Goal: Information Seeking & Learning: Learn about a topic

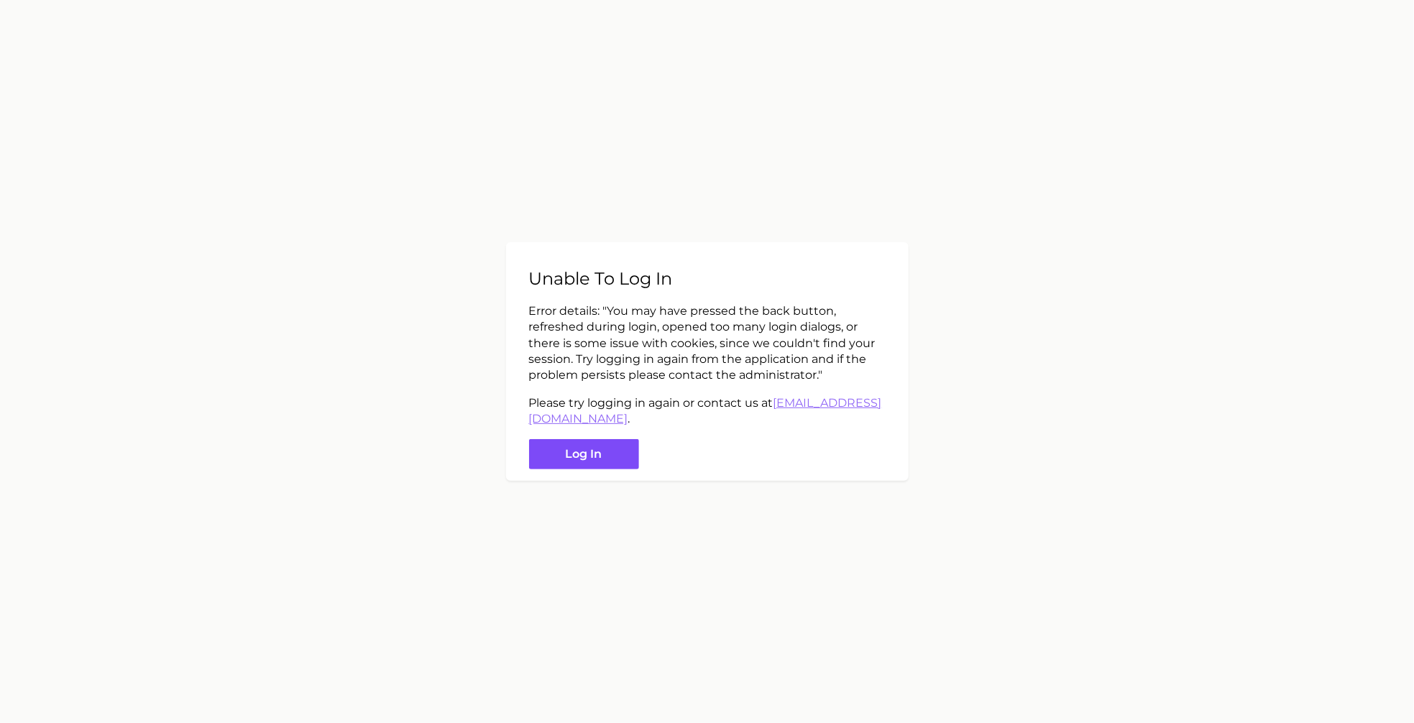
click at [586, 453] on button "Log in" at bounding box center [584, 454] width 110 height 31
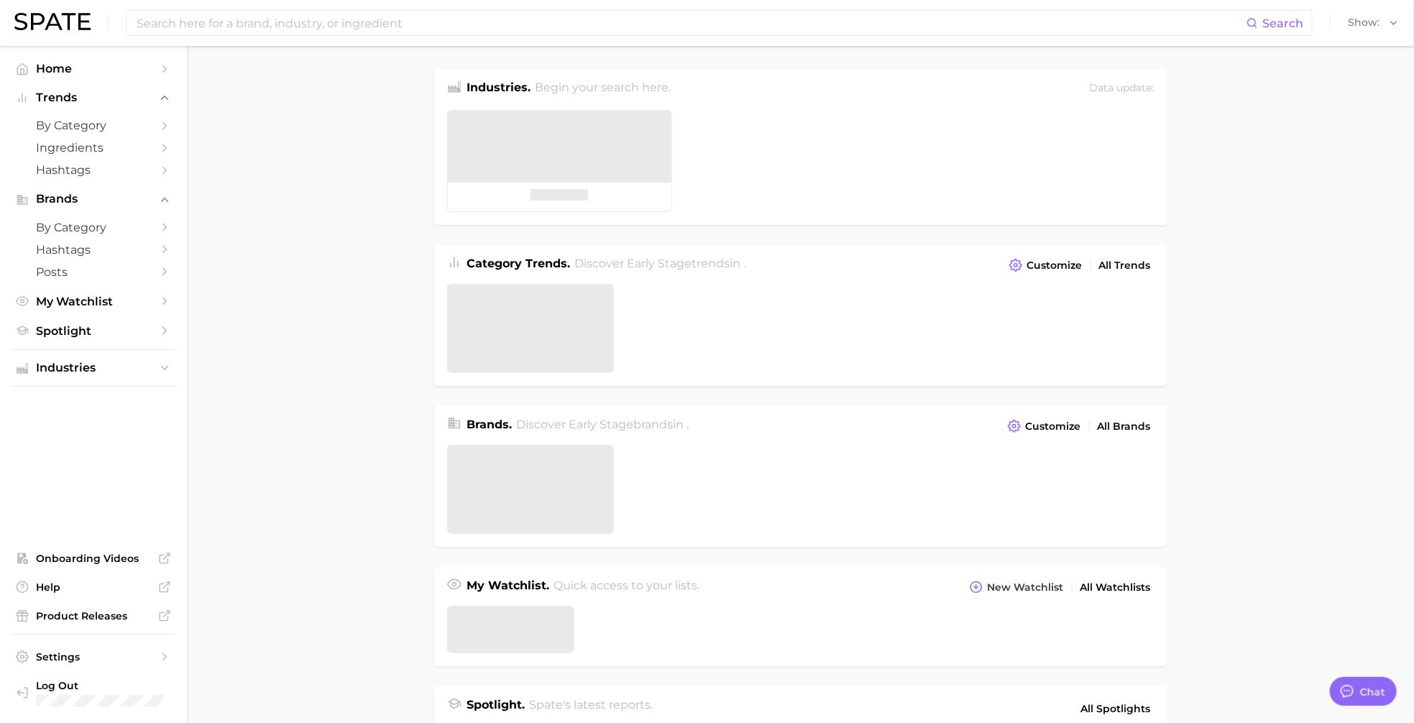
type textarea "x"
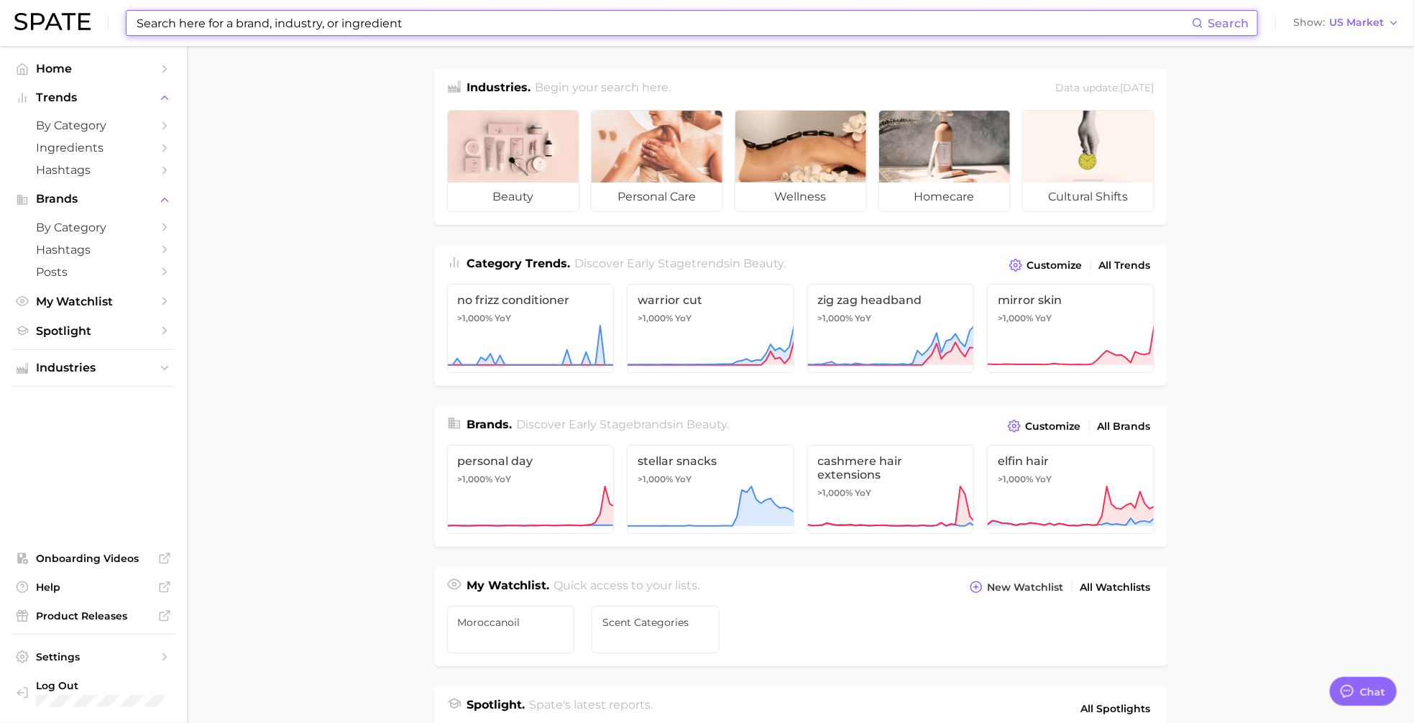
click at [190, 17] on input at bounding box center [663, 23] width 1057 height 24
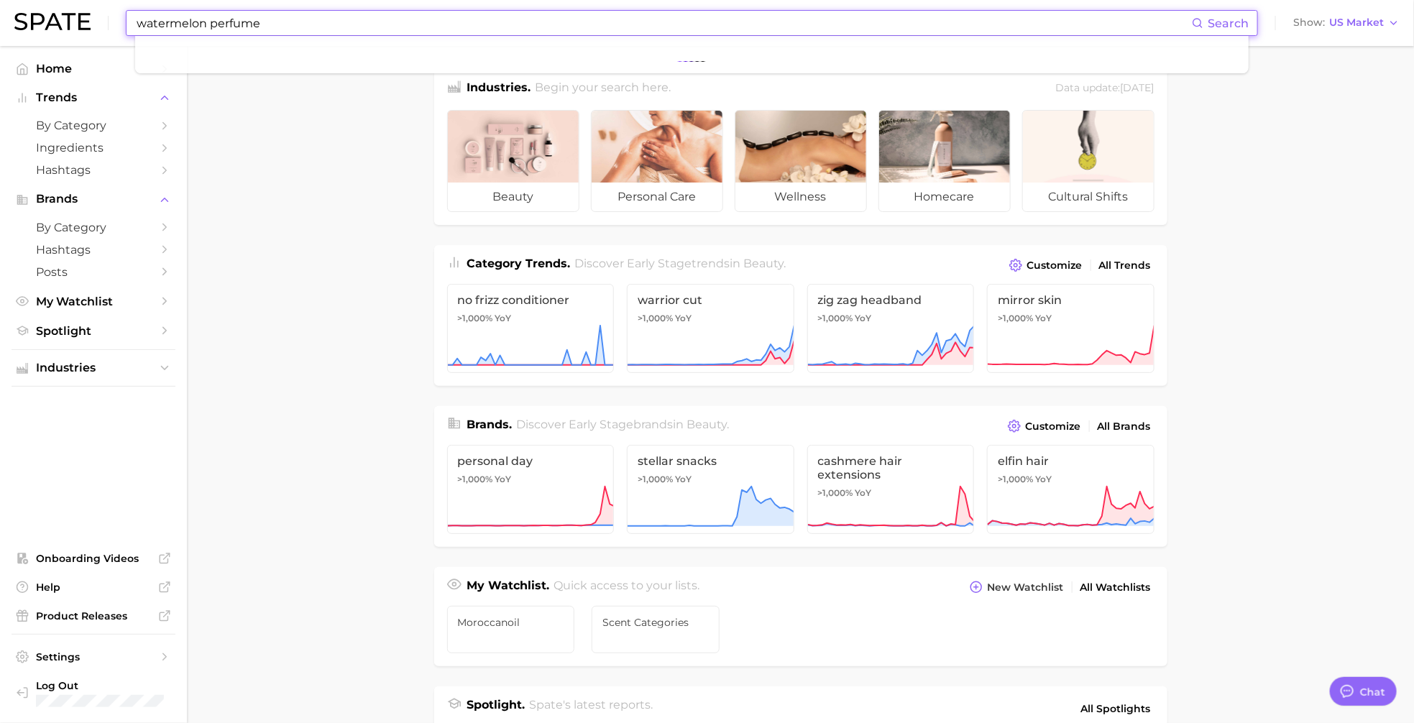
type input "watermelon perfume"
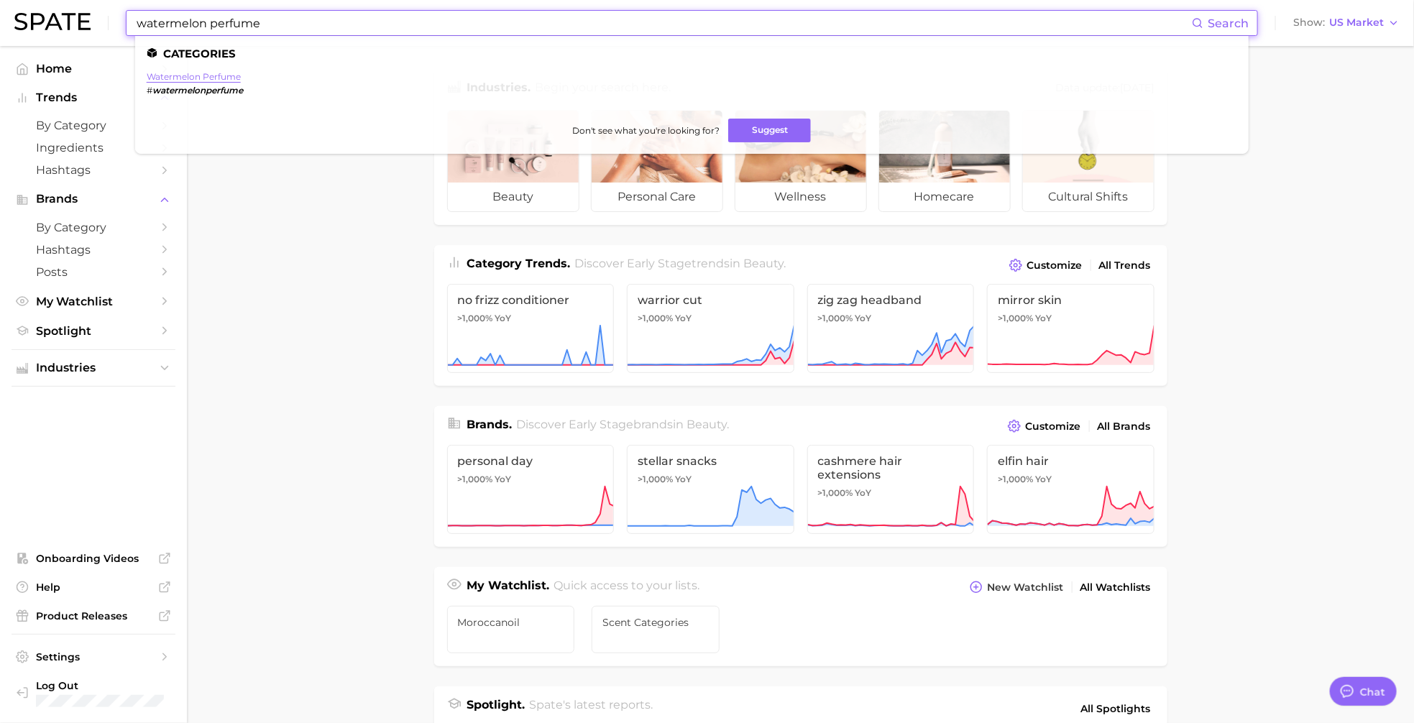
click at [189, 81] on link "watermelon perfume" at bounding box center [194, 76] width 94 height 11
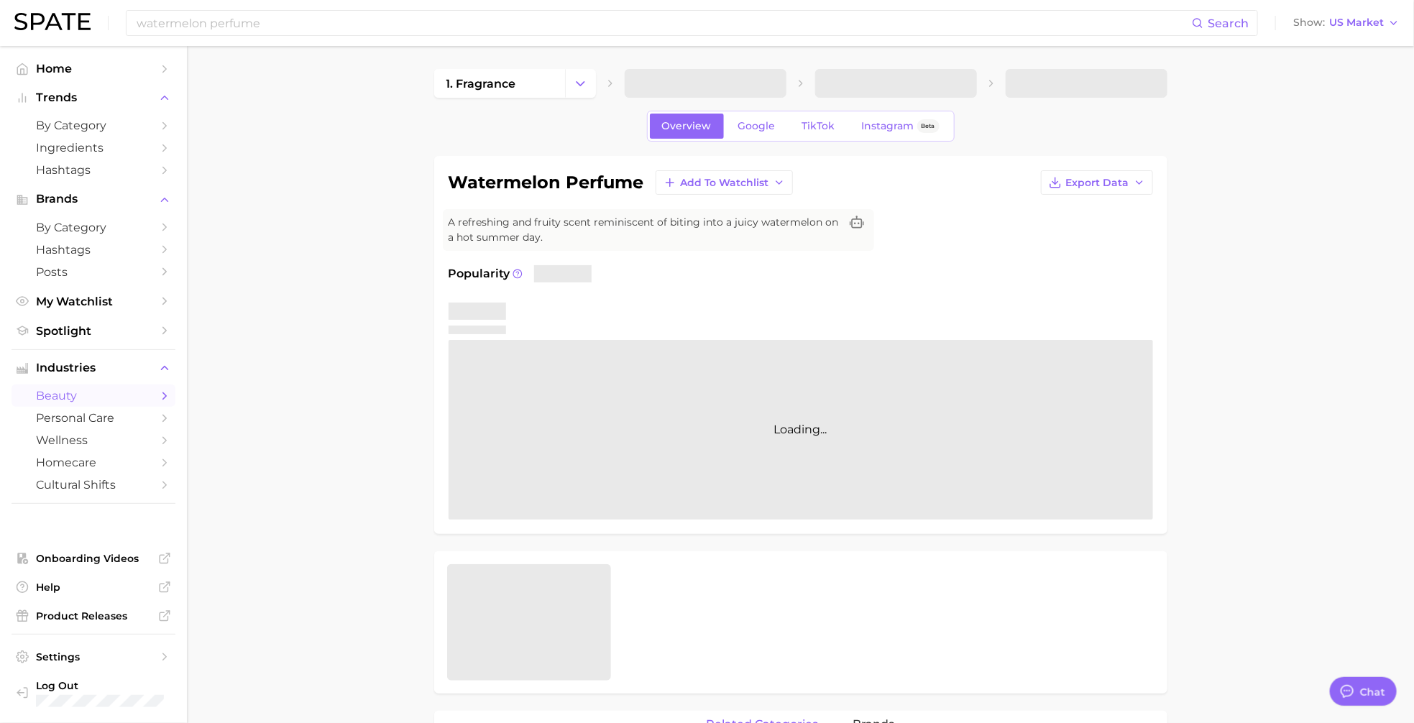
type textarea "x"
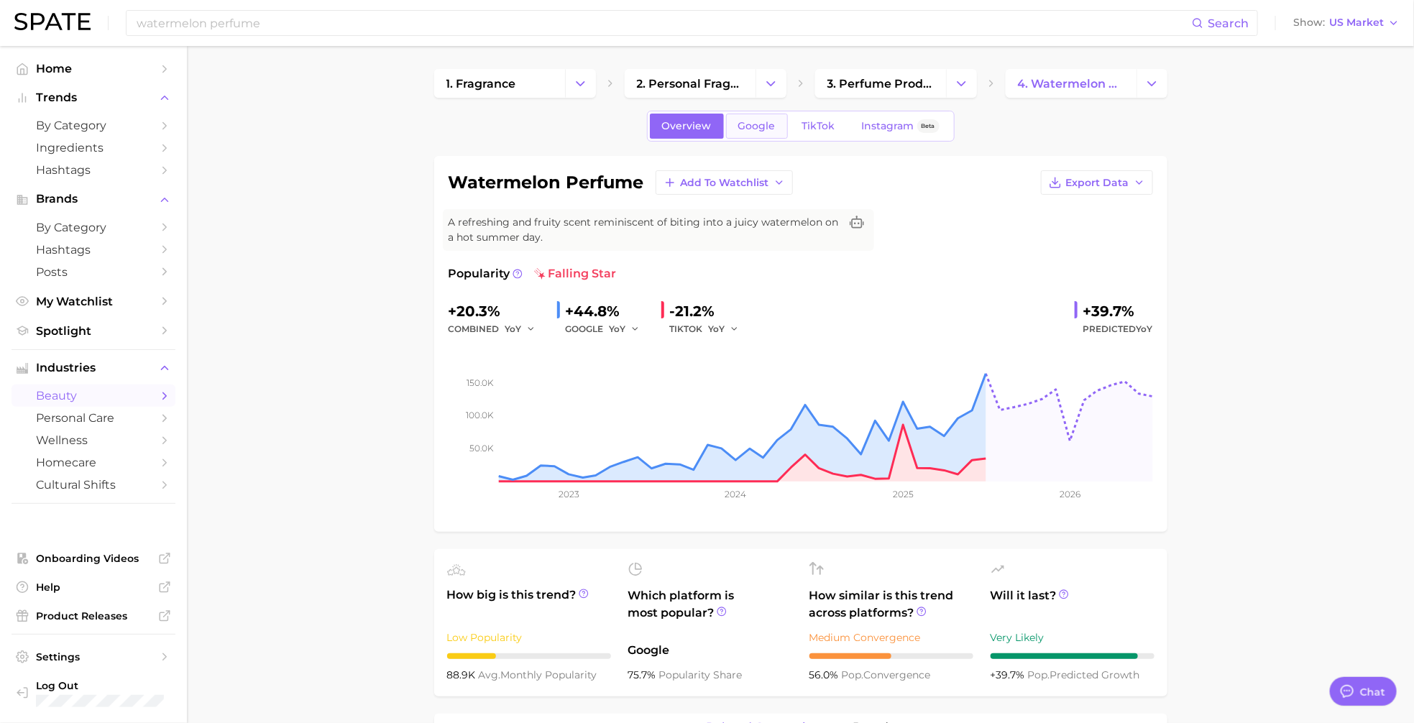
click at [761, 125] on span "Google" at bounding box center [756, 126] width 37 height 12
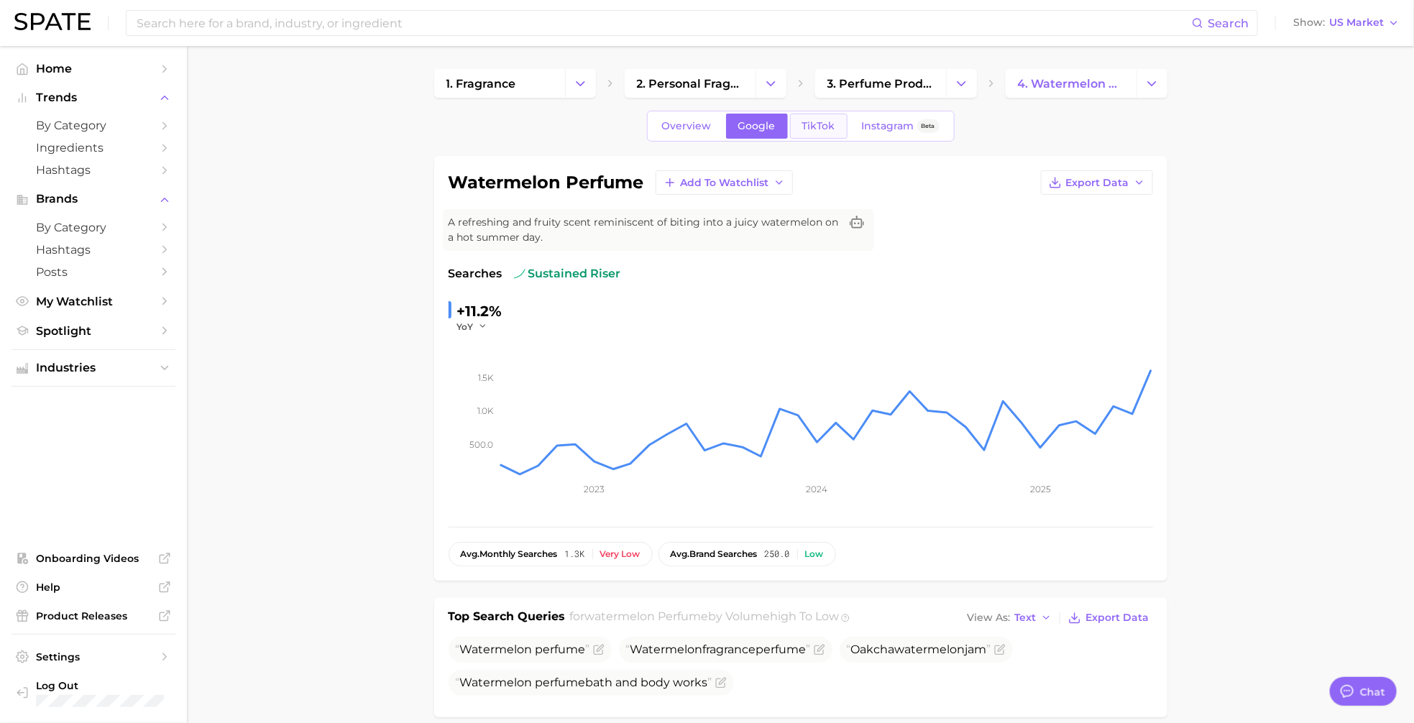
click at [821, 120] on span "TikTok" at bounding box center [818, 126] width 33 height 12
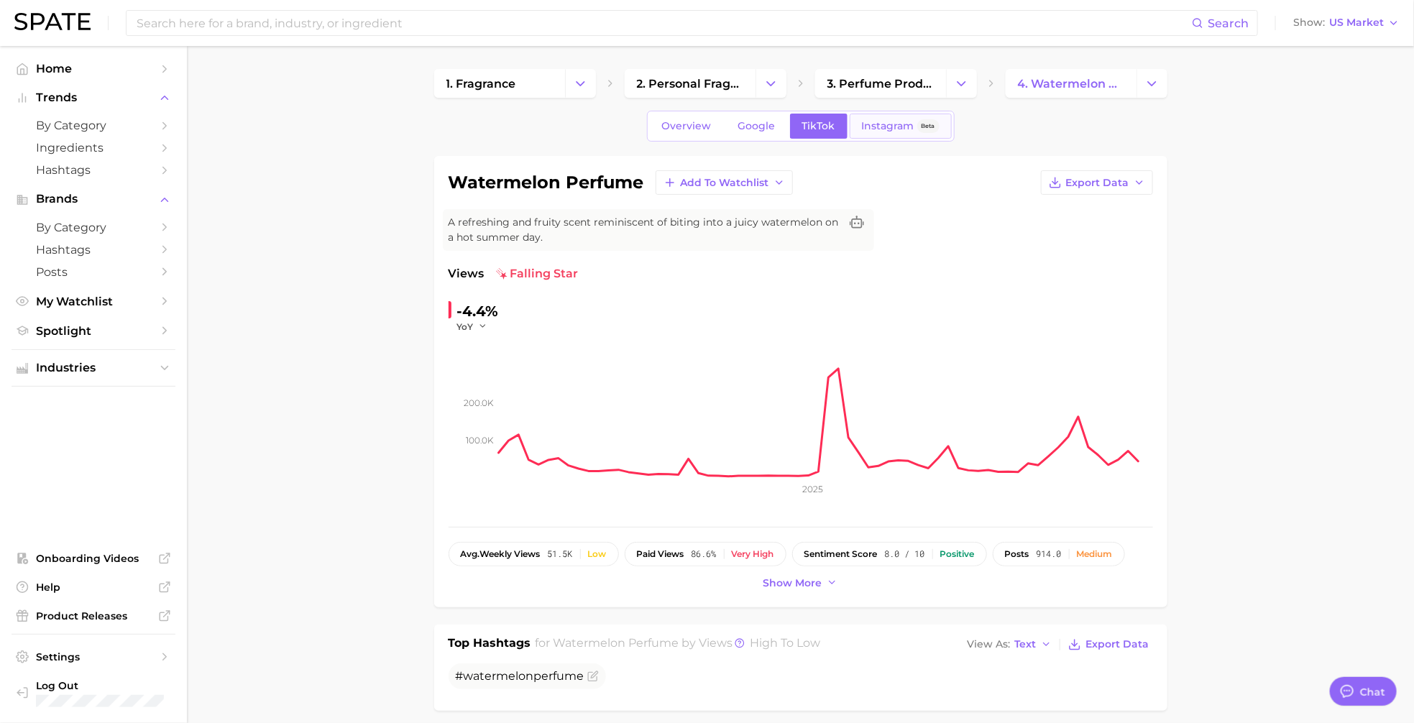
click at [875, 123] on span "Instagram" at bounding box center [888, 126] width 52 height 12
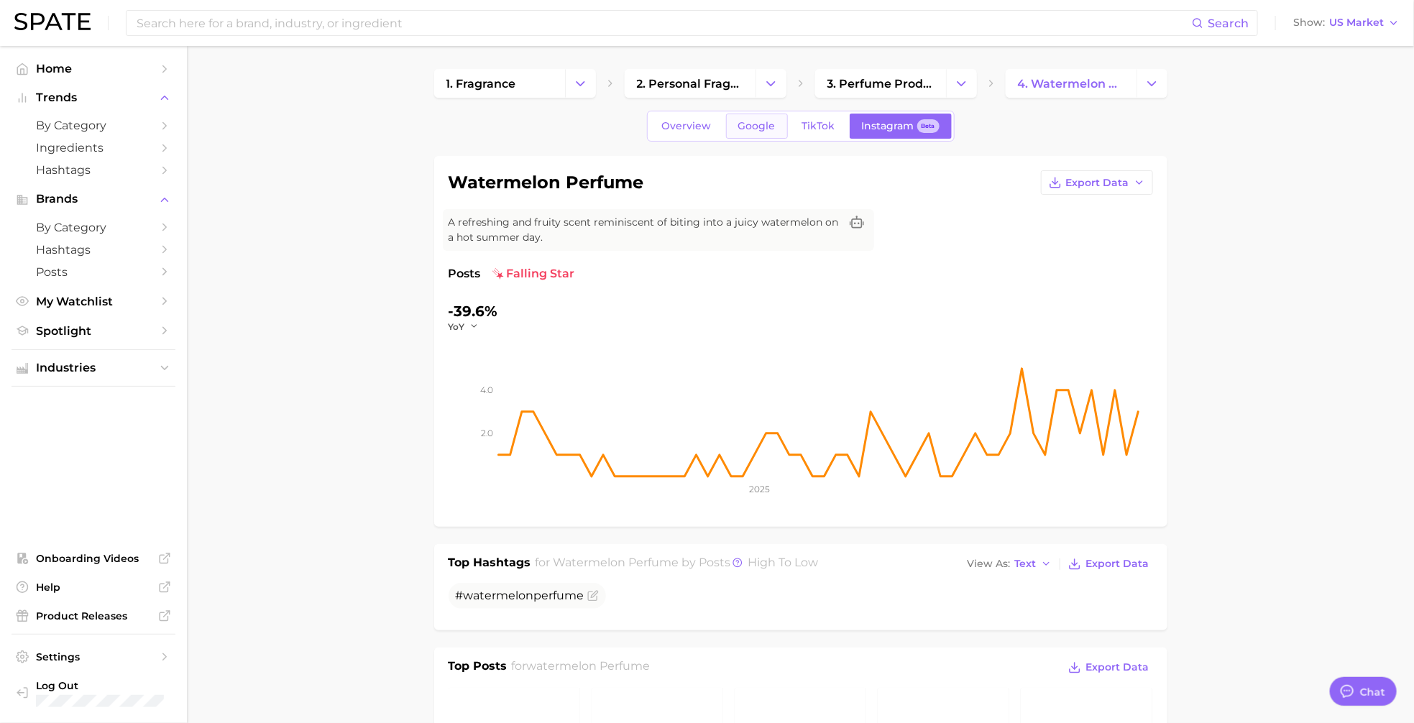
click at [754, 123] on span "Google" at bounding box center [756, 126] width 37 height 12
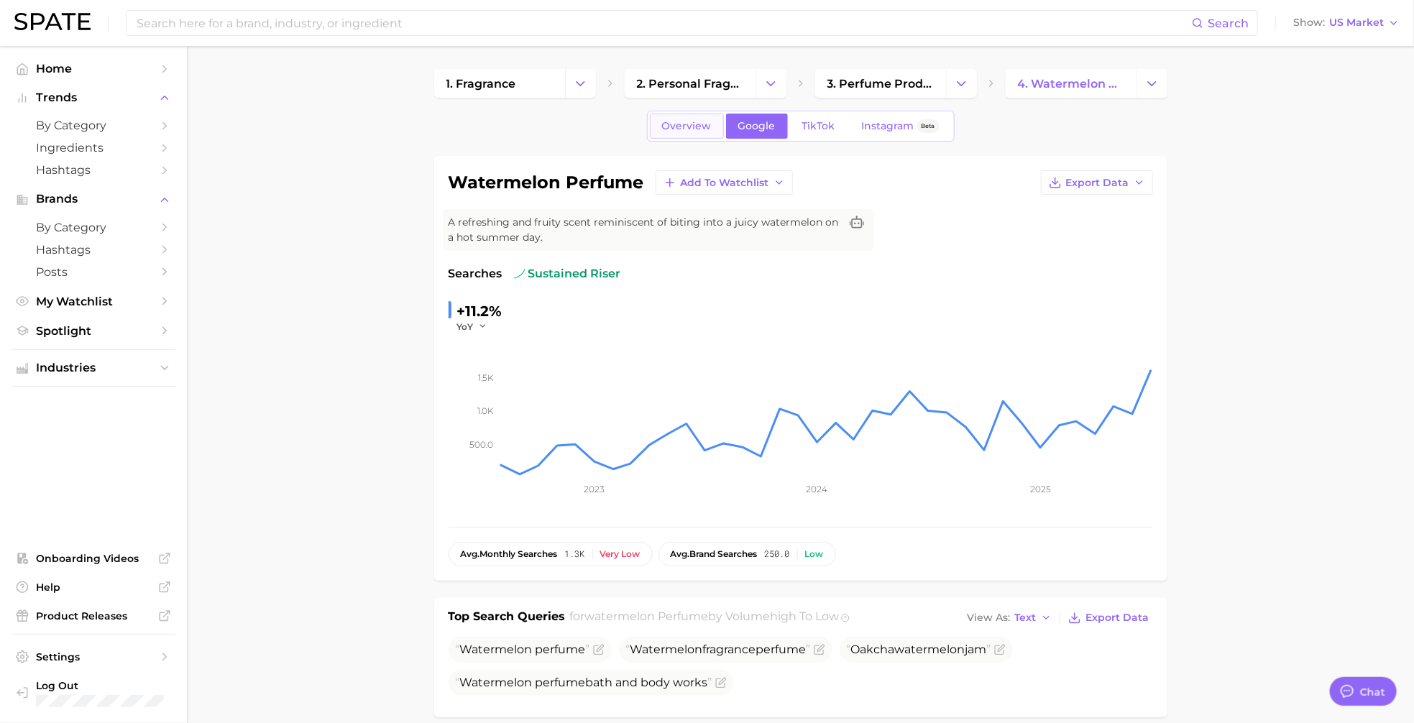
click at [685, 129] on span "Overview" at bounding box center [687, 126] width 50 height 12
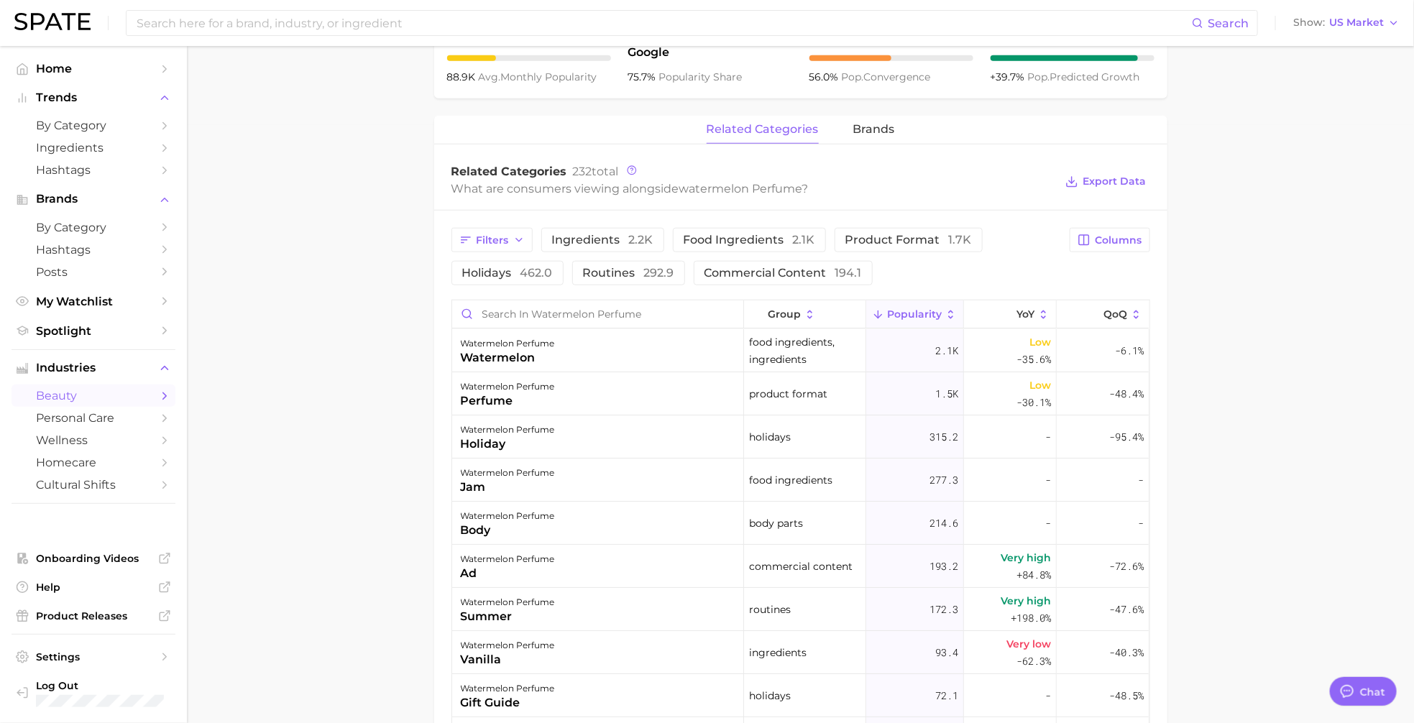
scroll to position [599, 0]
click at [812, 312] on icon at bounding box center [810, 314] width 13 height 13
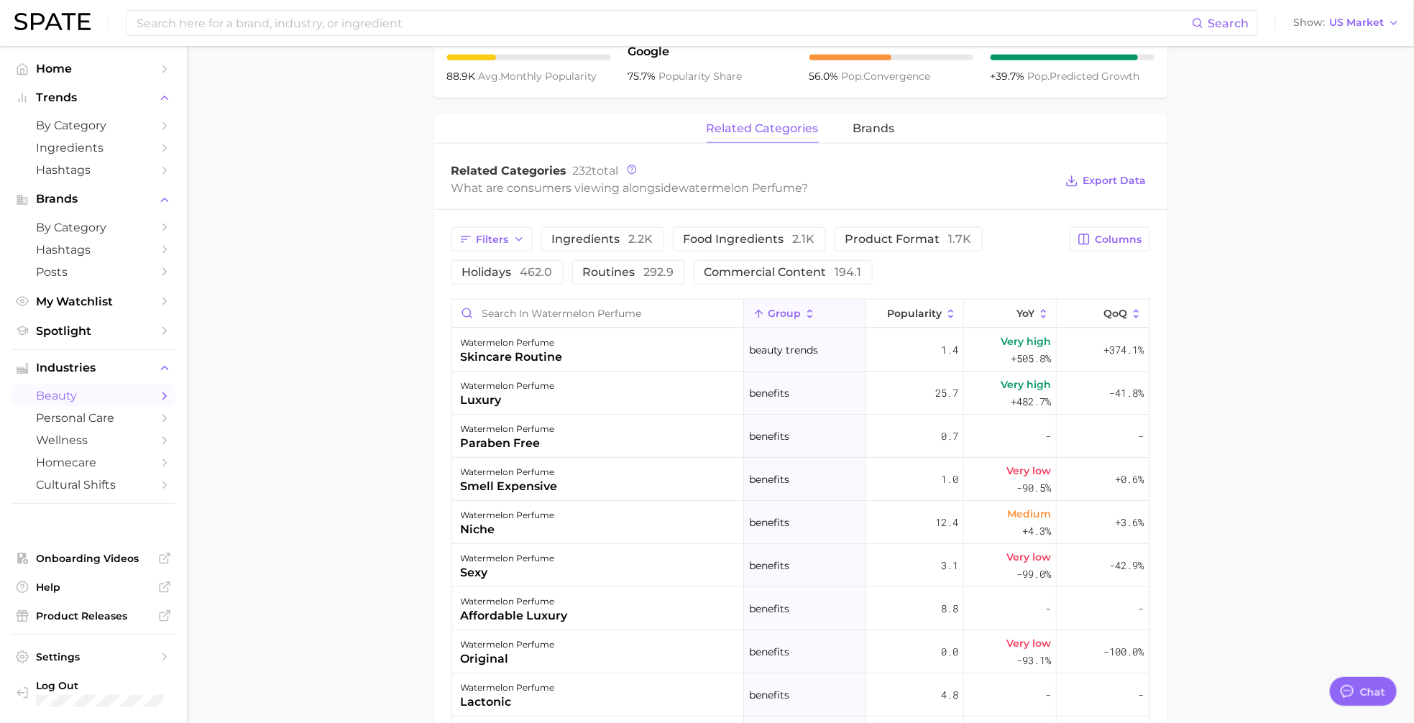
click at [812, 311] on icon at bounding box center [810, 314] width 13 height 13
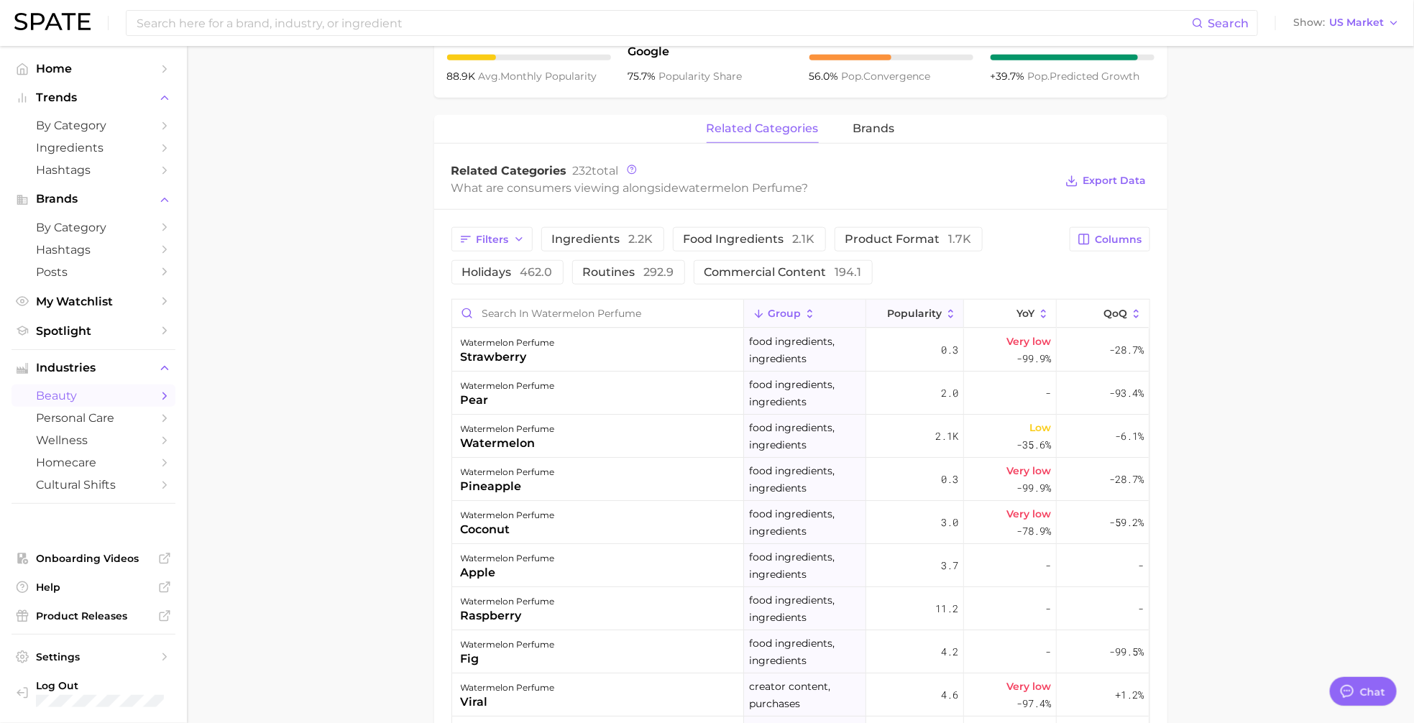
click at [942, 309] on button "Popularity" at bounding box center [915, 314] width 98 height 28
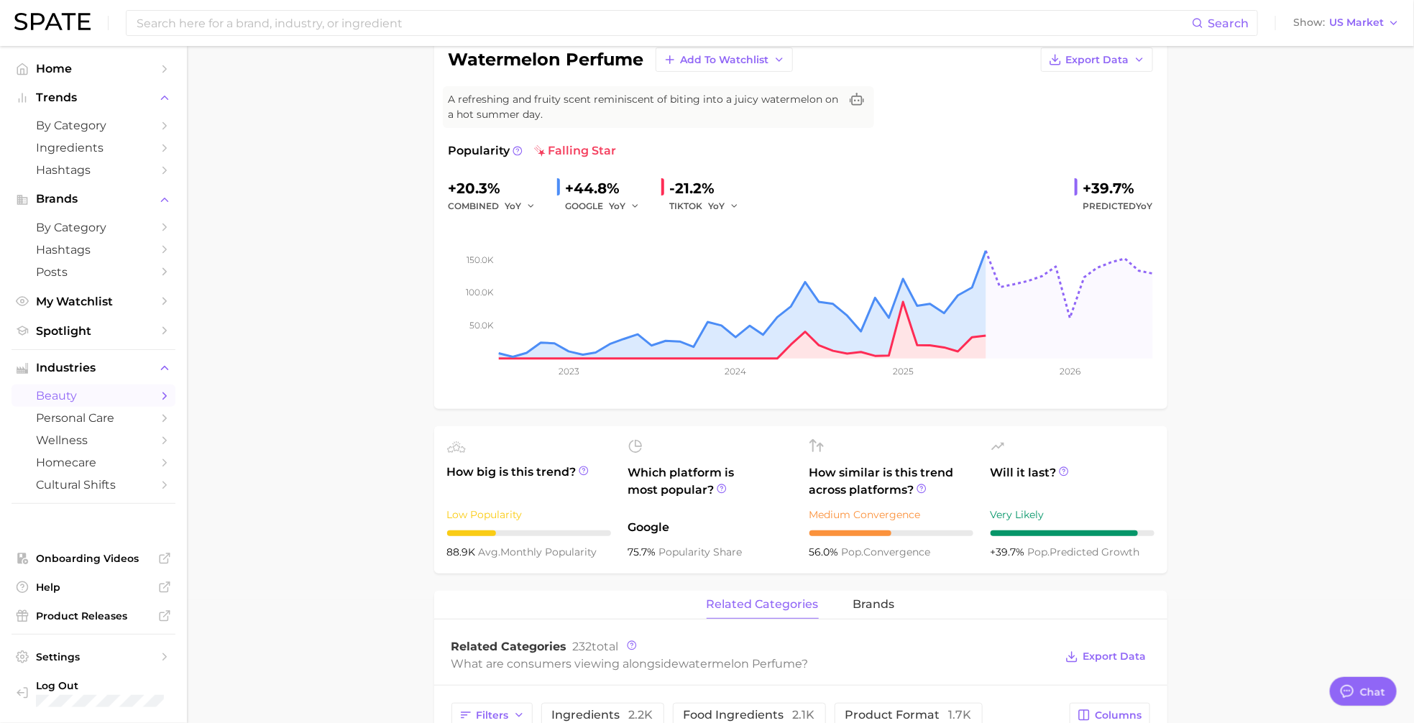
scroll to position [99, 0]
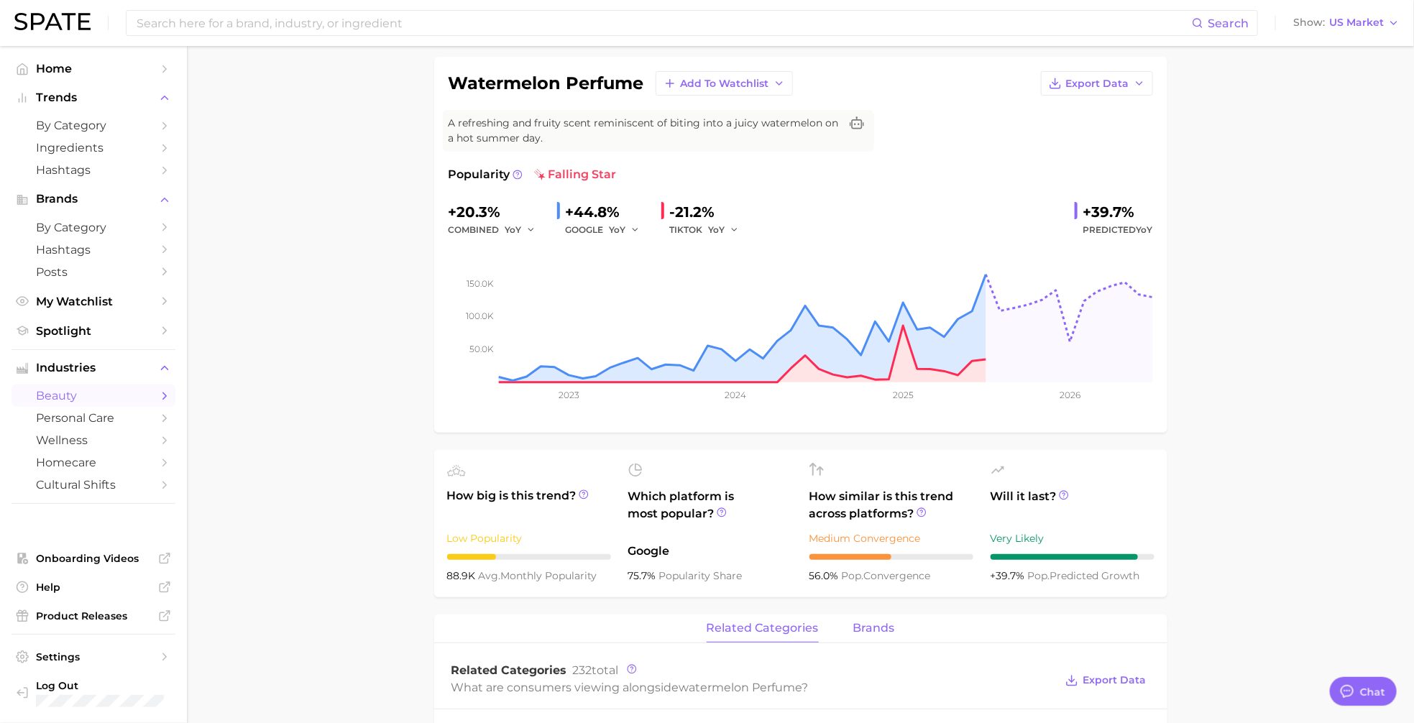
click at [873, 627] on span "brands" at bounding box center [874, 628] width 42 height 13
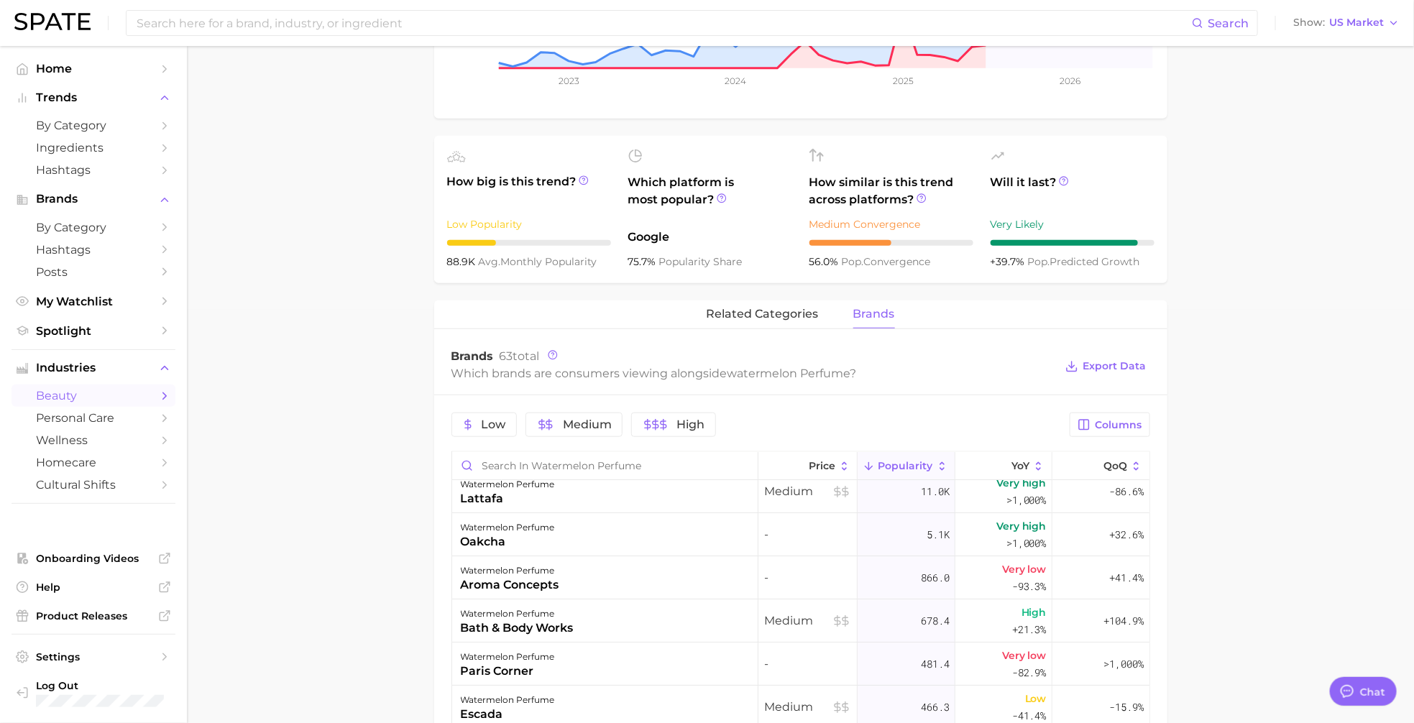
scroll to position [0, 0]
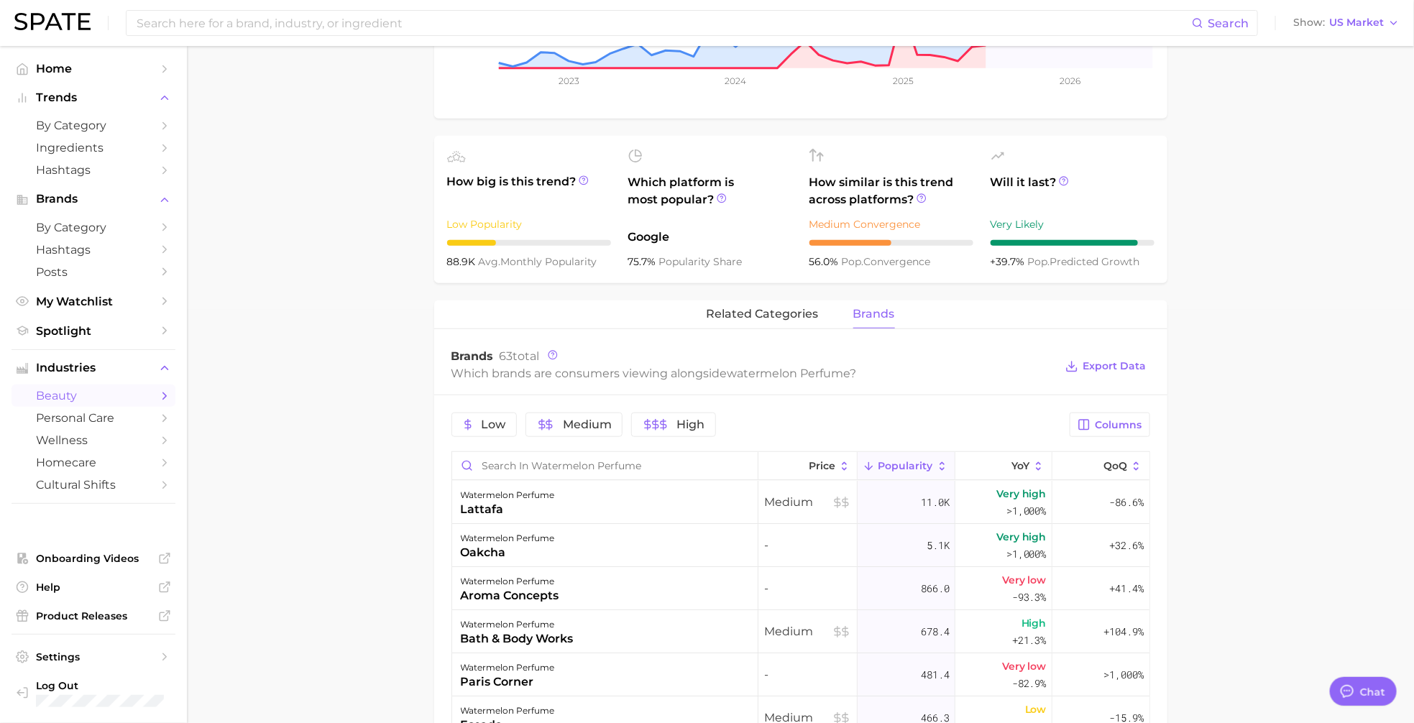
click at [947, 461] on icon at bounding box center [942, 466] width 13 height 13
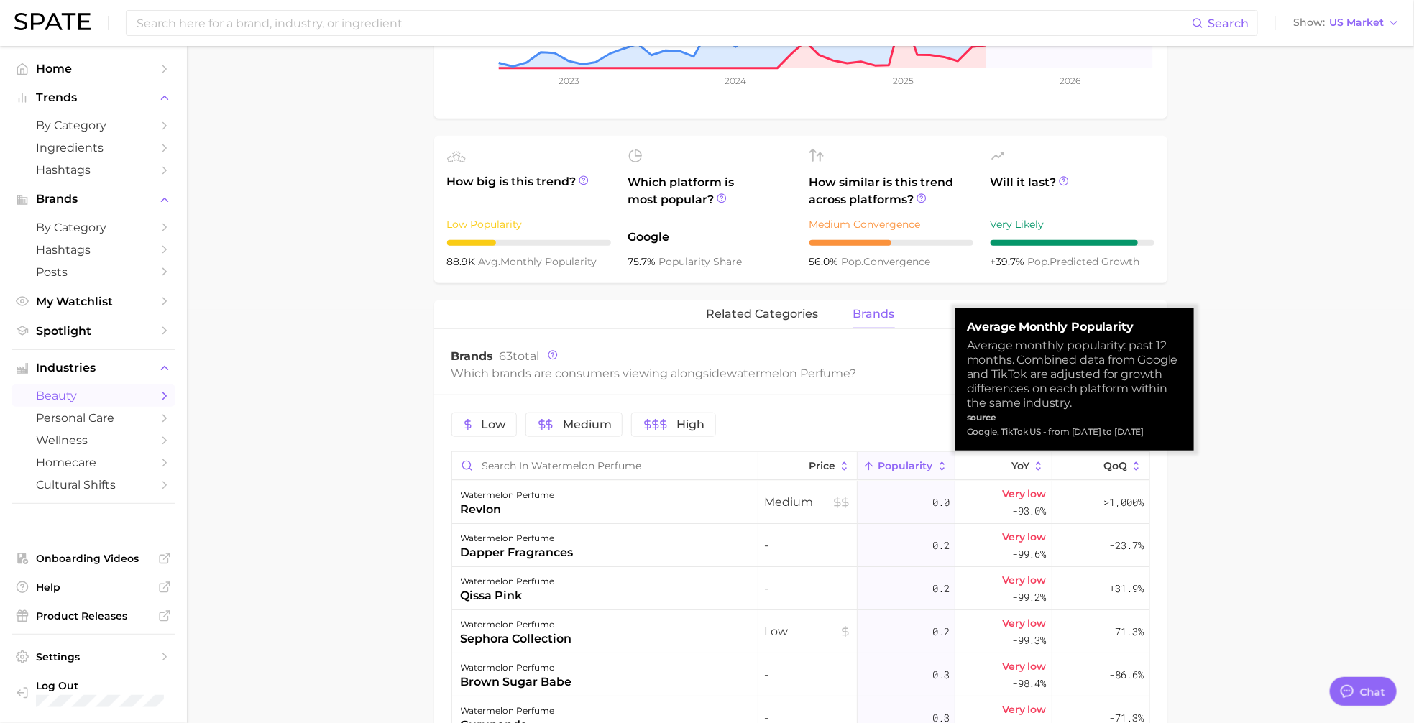
click at [942, 460] on icon at bounding box center [942, 466] width 13 height 13
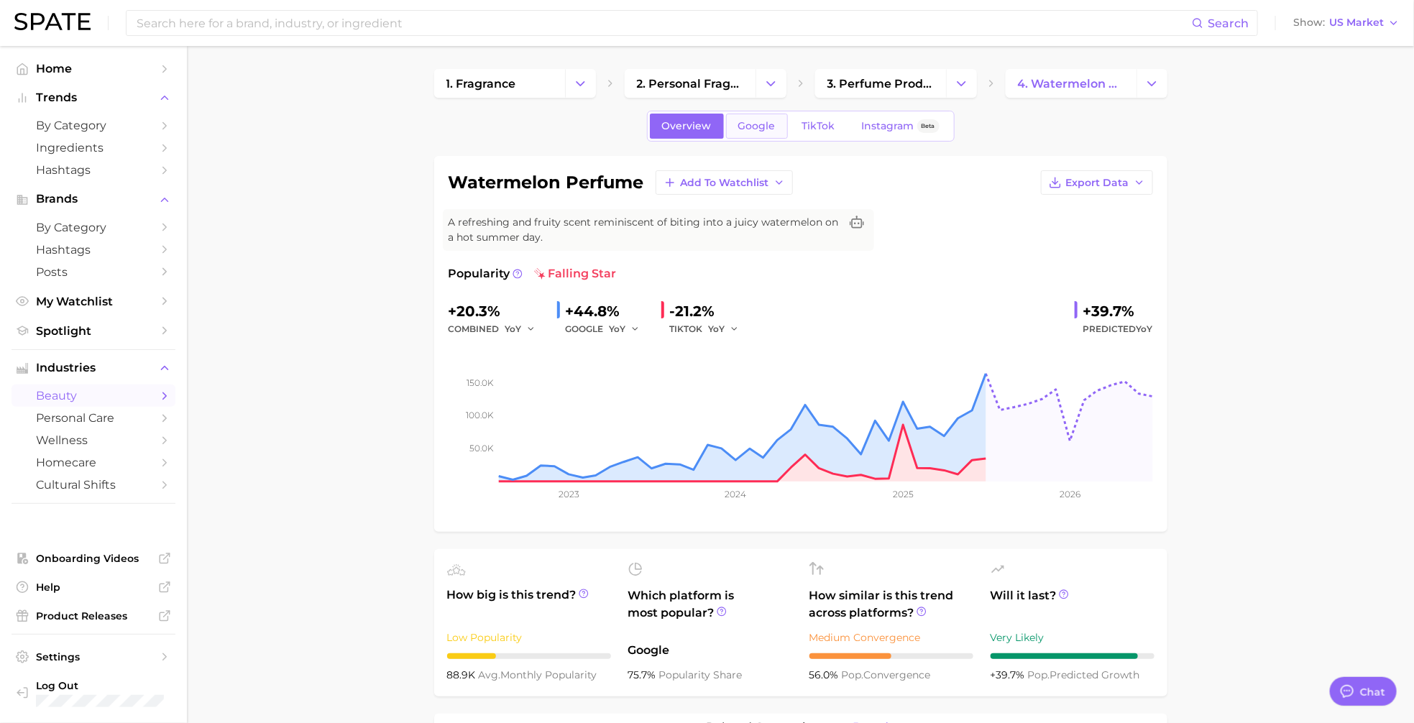
click at [753, 132] on link "Google" at bounding box center [757, 126] width 62 height 25
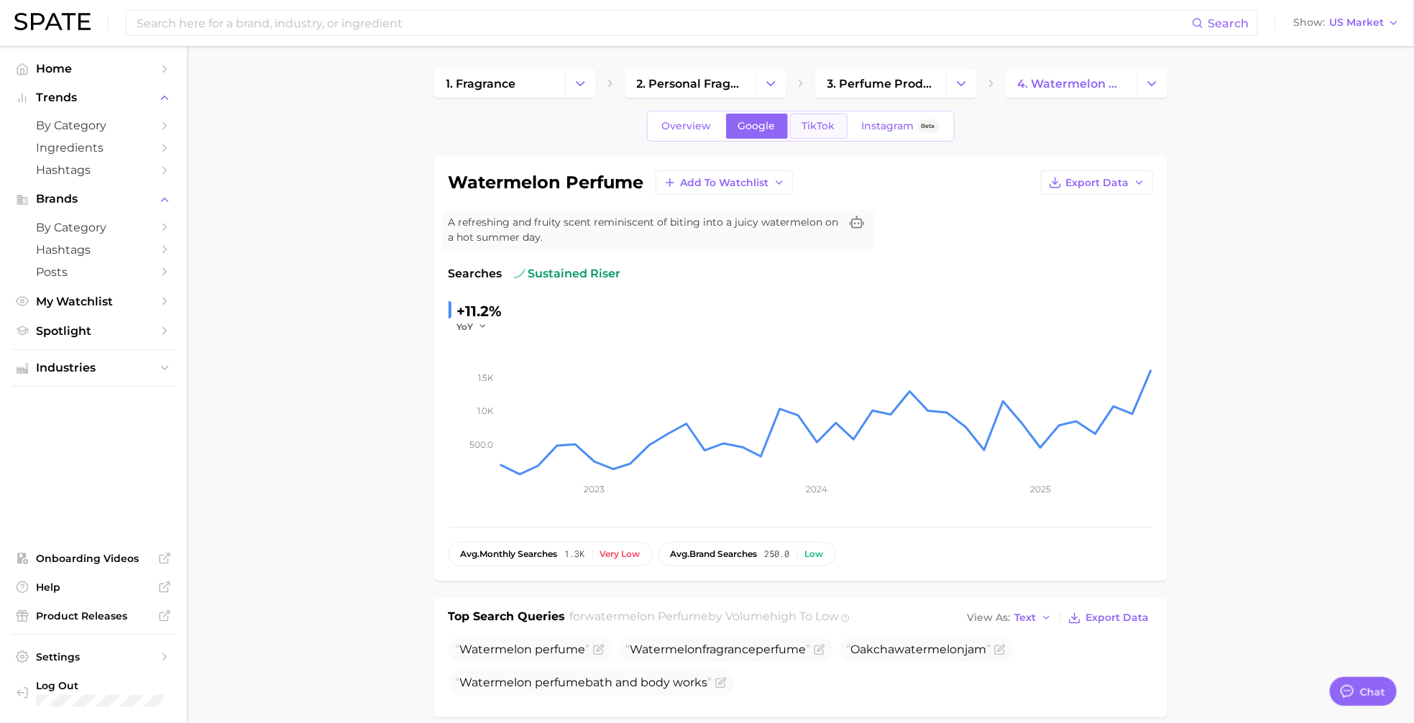
click at [814, 117] on link "TikTok" at bounding box center [819, 126] width 58 height 25
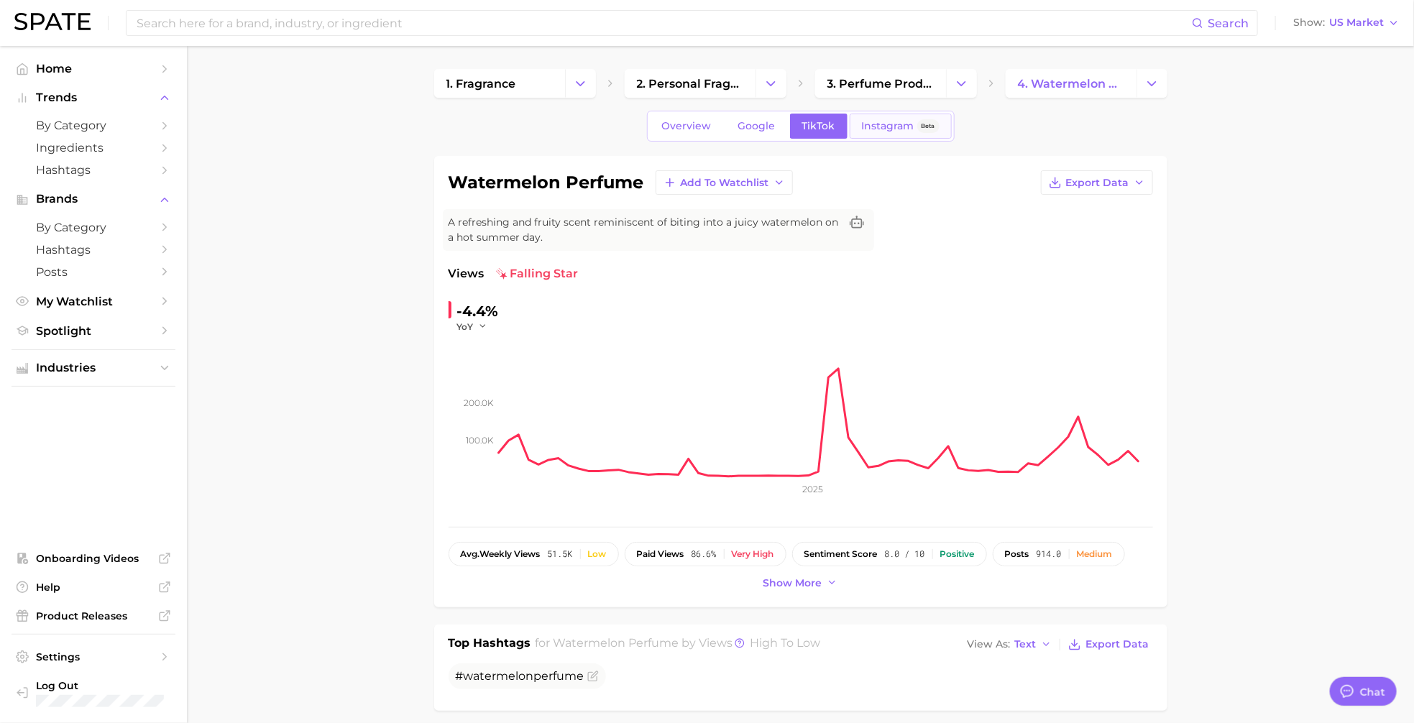
click at [886, 120] on span "Instagram" at bounding box center [888, 126] width 52 height 12
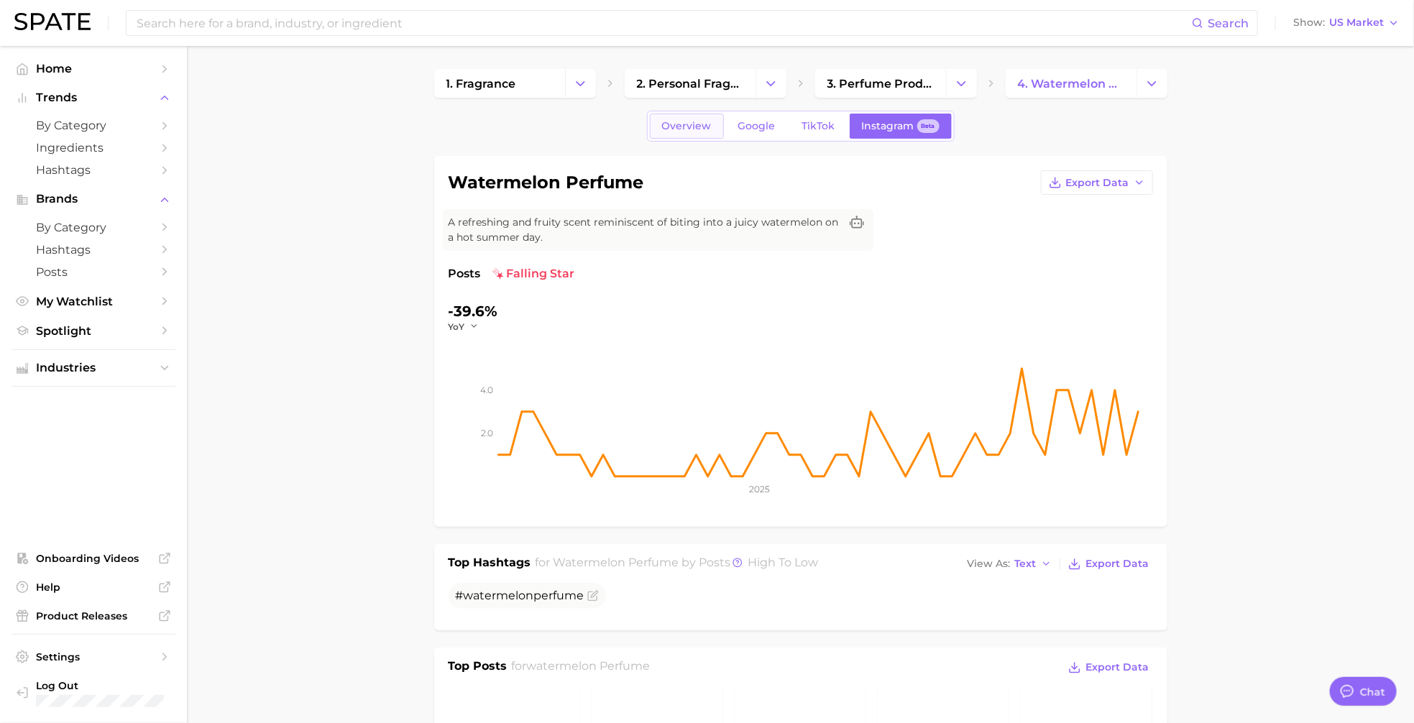
click at [699, 120] on span "Overview" at bounding box center [687, 126] width 50 height 12
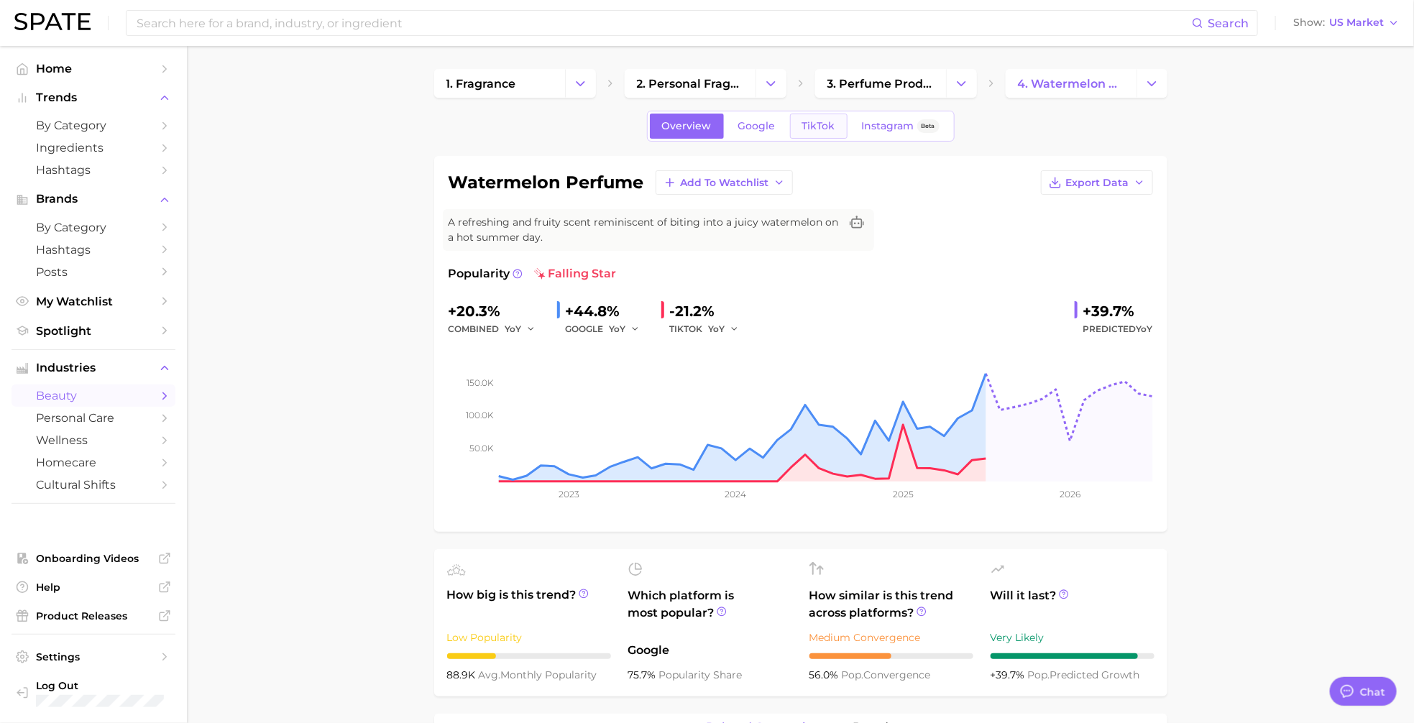
click at [824, 122] on span "TikTok" at bounding box center [818, 126] width 33 height 12
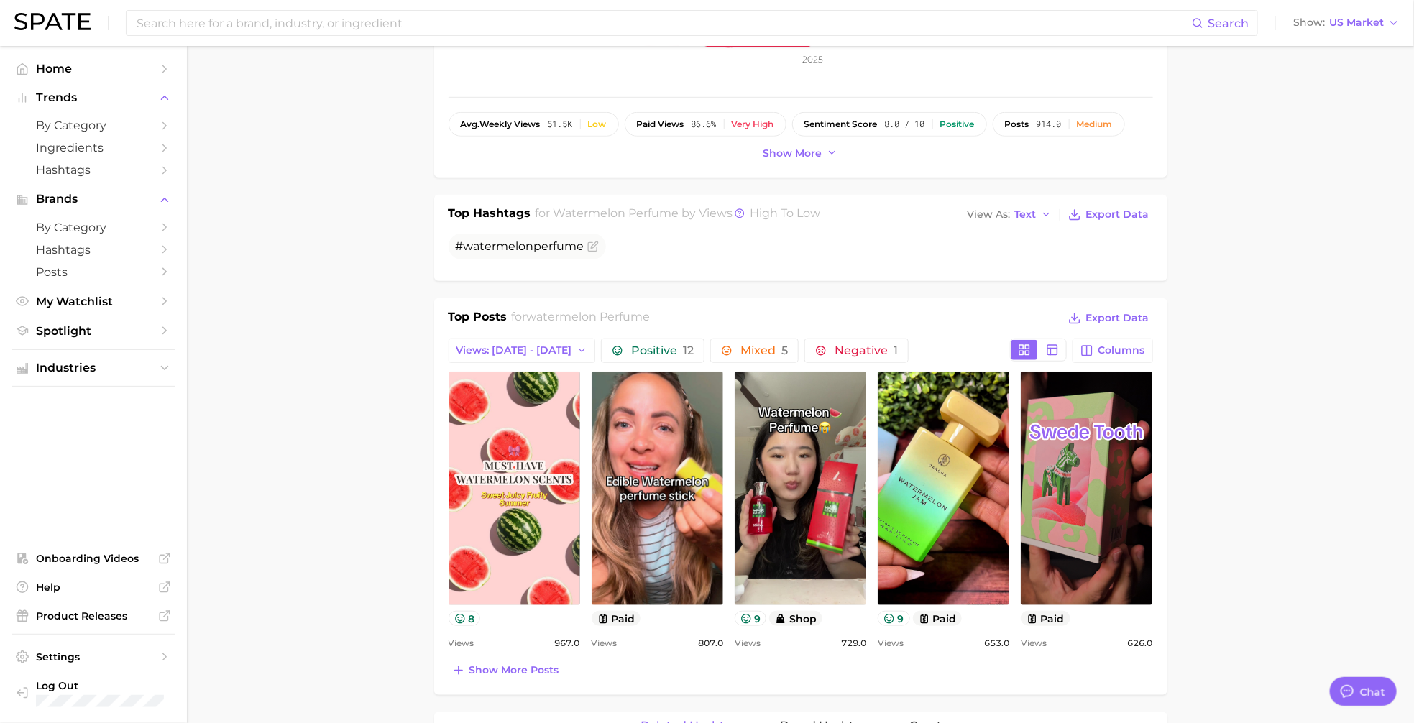
scroll to position [436, 0]
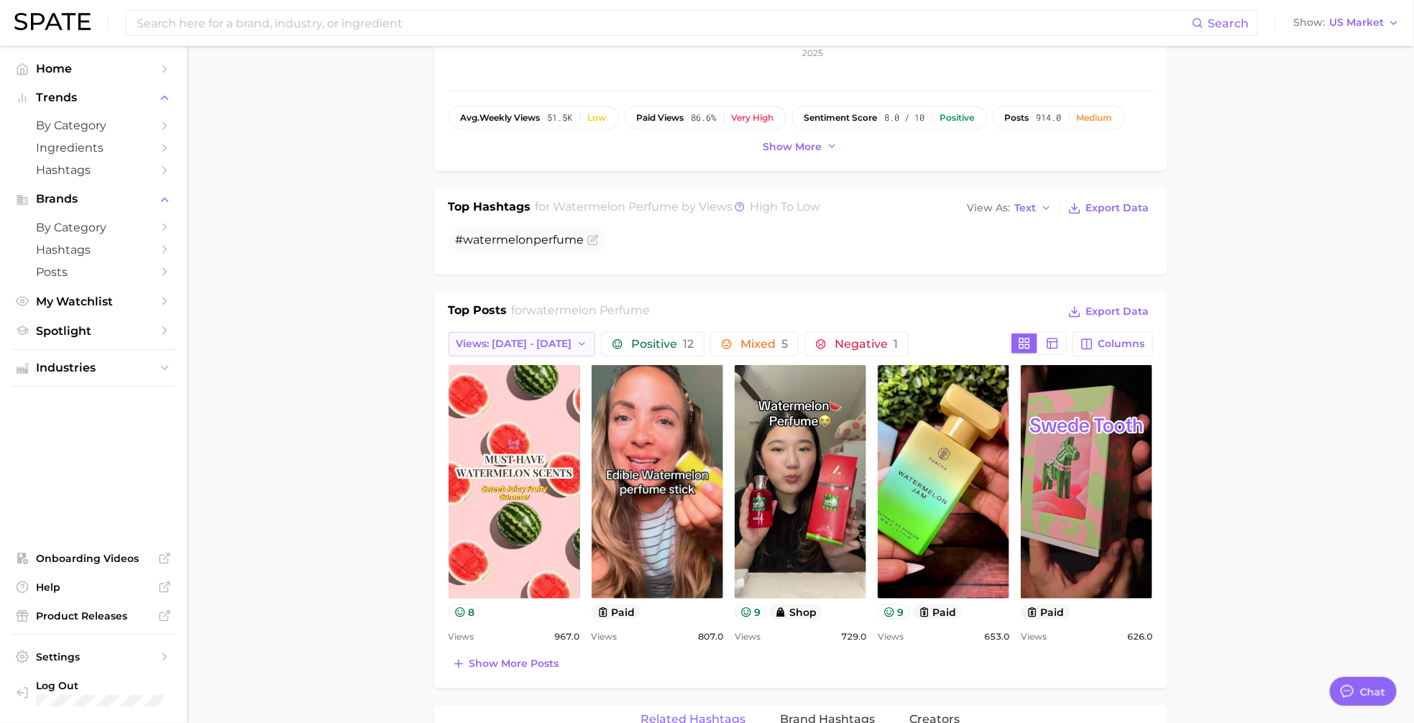
click at [489, 338] on span "Views: [DATE] - [DATE]" at bounding box center [514, 344] width 116 height 12
click at [474, 417] on span "Total Views" at bounding box center [473, 422] width 59 height 12
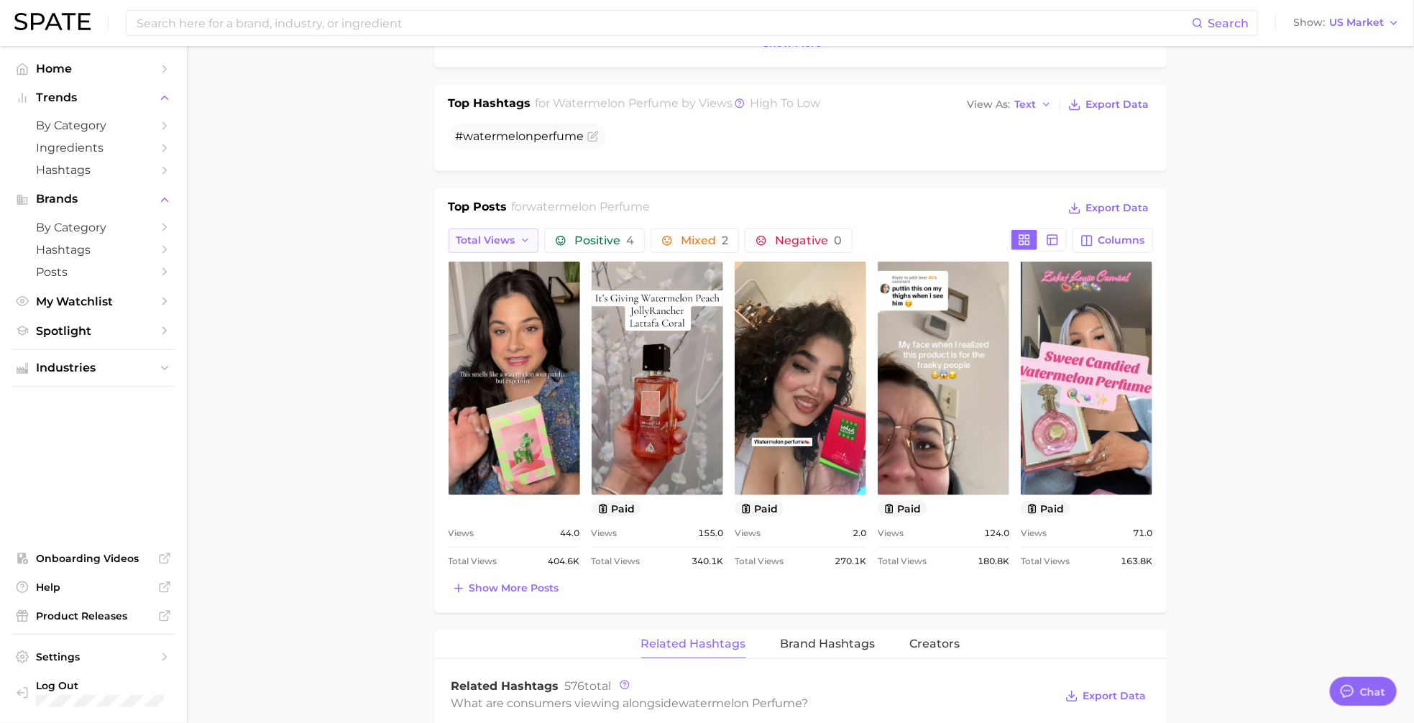
scroll to position [545, 0]
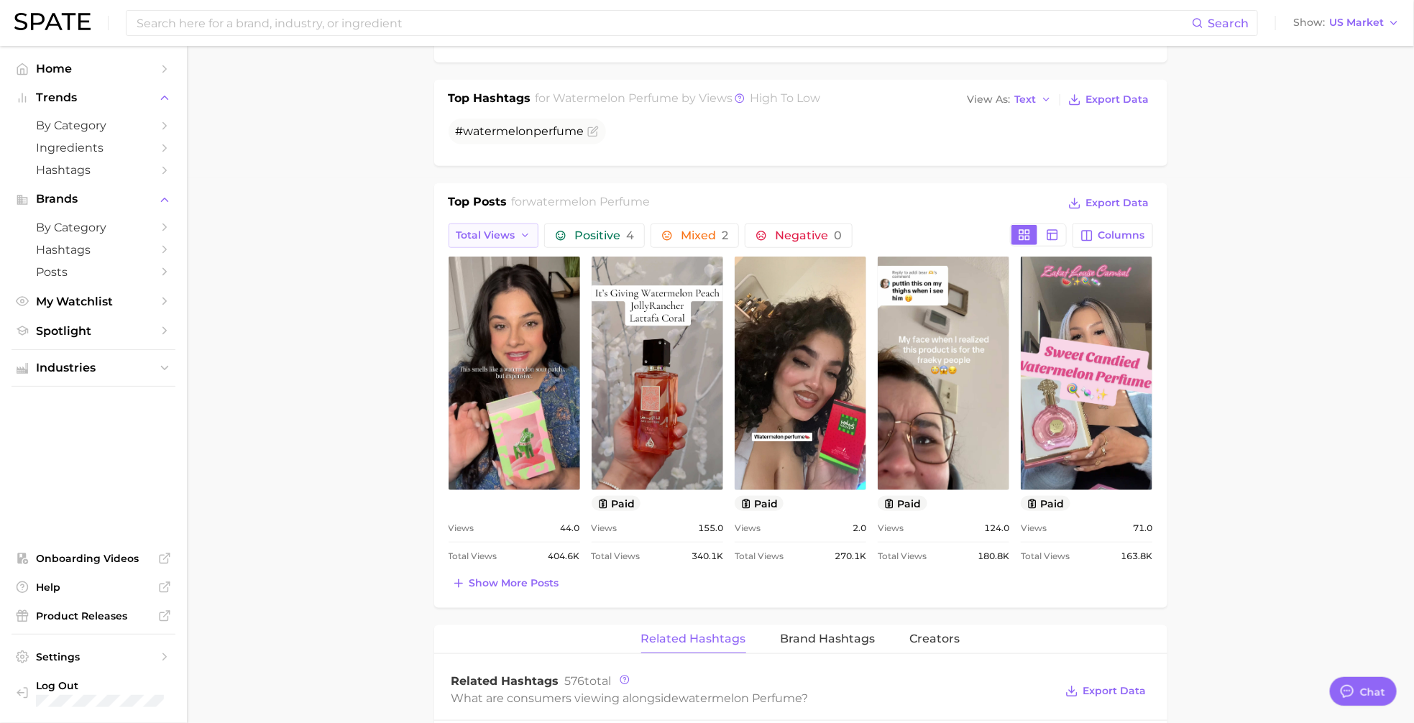
click at [503, 229] on span "Total Views" at bounding box center [485, 235] width 59 height 12
click at [504, 250] on button "Views: [DATE] - [DATE]" at bounding box center [459, 262] width 158 height 26
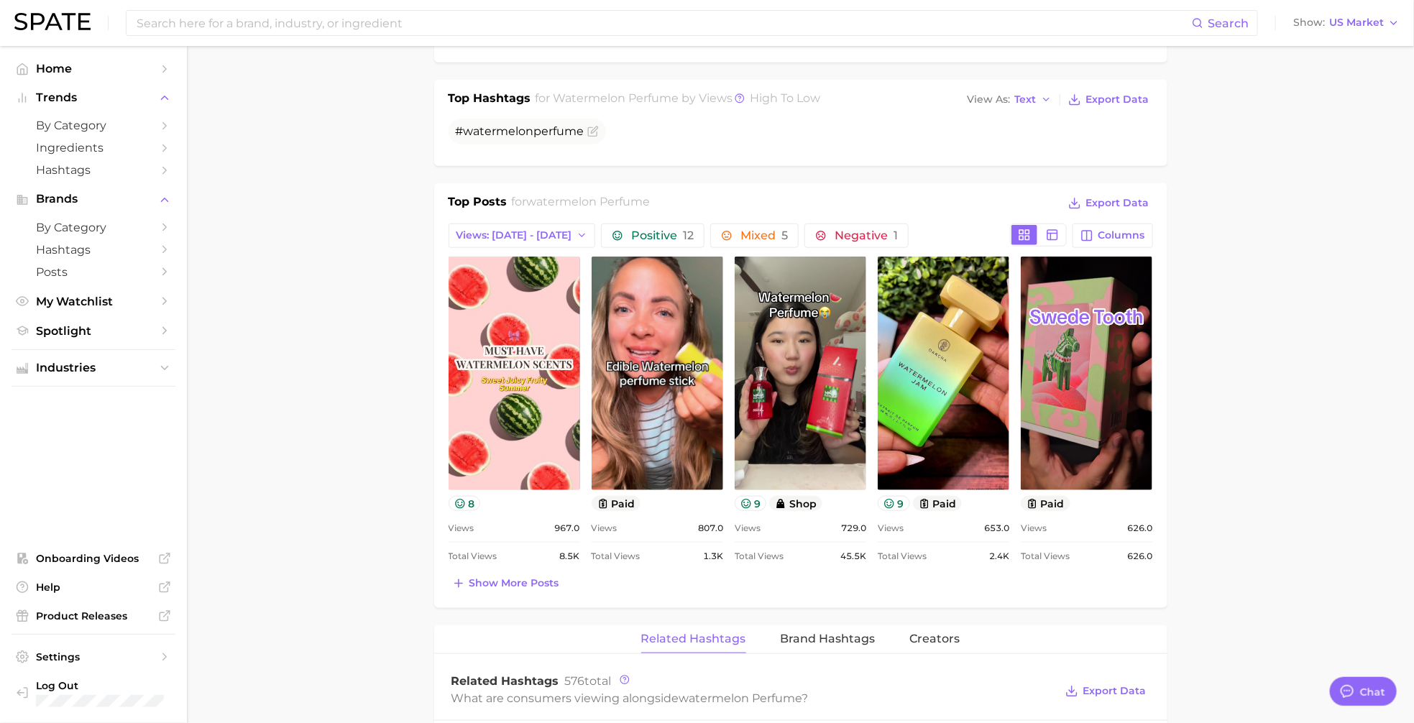
scroll to position [0, 0]
